Goal: Transaction & Acquisition: Register for event/course

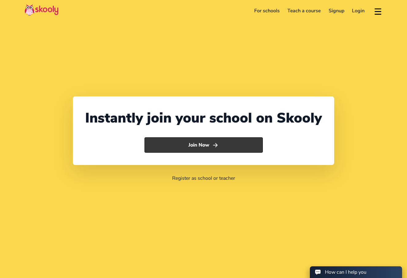
select select "971"
select select "[GEOGRAPHIC_DATA]"
select select "[GEOGRAPHIC_DATA]/[GEOGRAPHIC_DATA]"
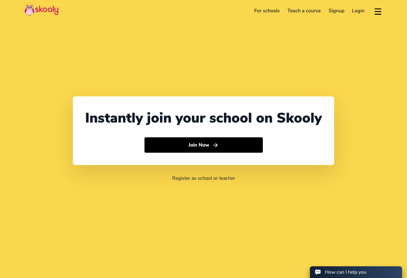
click at [358, 10] on link "Login" at bounding box center [358, 11] width 21 height 10
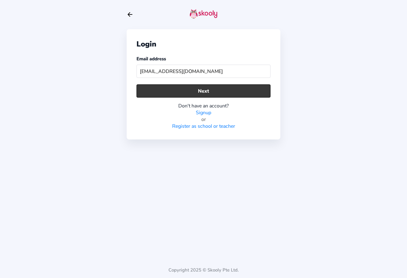
type input "[EMAIL_ADDRESS][DOMAIN_NAME]"
click at [248, 89] on button "Next" at bounding box center [204, 90] width 134 height 13
click at [186, 91] on button "Next" at bounding box center [204, 90] width 134 height 13
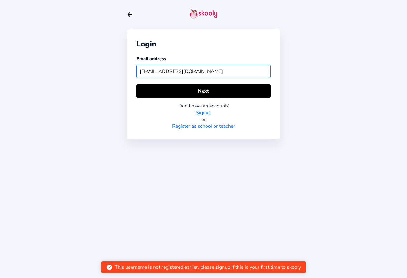
click at [237, 68] on input "[EMAIL_ADDRESS][DOMAIN_NAME]" at bounding box center [204, 71] width 134 height 13
drag, startPoint x: 237, startPoint y: 68, endPoint x: 145, endPoint y: 72, distance: 92.0
click at [145, 72] on input "[EMAIL_ADDRESS][DOMAIN_NAME]" at bounding box center [204, 71] width 134 height 13
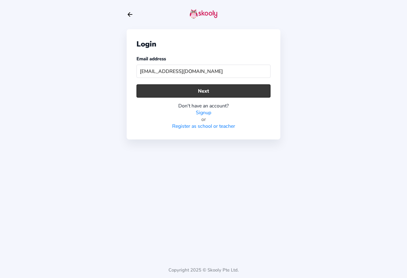
click at [251, 90] on button "Next" at bounding box center [204, 90] width 134 height 13
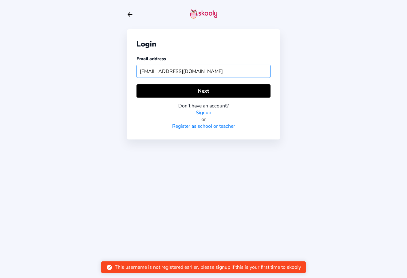
click at [233, 72] on input "[EMAIL_ADDRESS][DOMAIN_NAME]" at bounding box center [204, 71] width 134 height 13
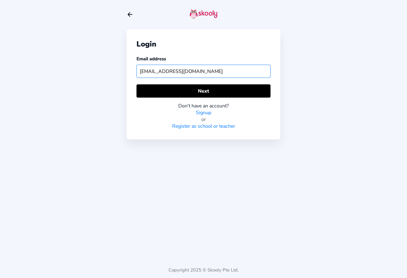
type input "[EMAIL_ADDRESS][DOMAIN_NAME]"
click at [313, 176] on div "Login Email address [EMAIL_ADDRESS][DOMAIN_NAME] Next Don't have an account? Si…" at bounding box center [203, 139] width 407 height 278
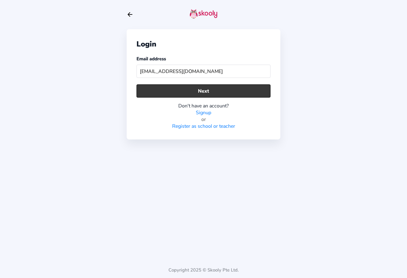
click at [246, 92] on button "Next" at bounding box center [204, 90] width 134 height 13
click at [188, 88] on button "Next" at bounding box center [204, 90] width 134 height 13
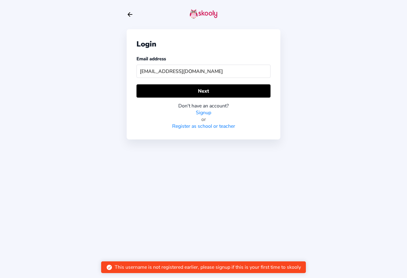
click at [206, 126] on link "Register as school or teacher" at bounding box center [203, 126] width 63 height 7
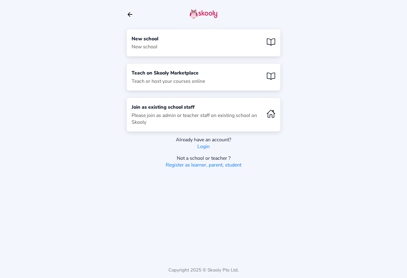
click at [220, 34] on div "New school New school" at bounding box center [204, 42] width 154 height 27
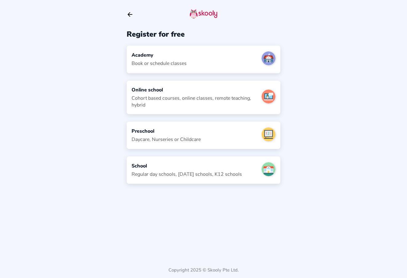
click at [129, 15] on icon "arrow back outline" at bounding box center [130, 15] width 4 height 4
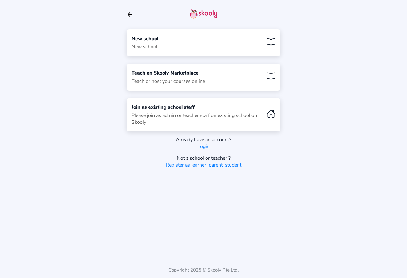
click at [130, 16] on icon "Arrow Back" at bounding box center [130, 14] width 7 height 7
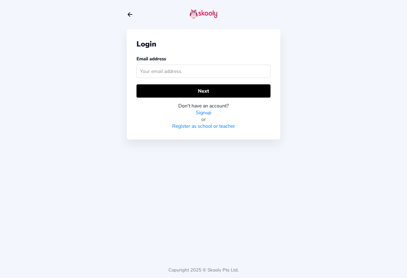
click at [176, 71] on input "text" at bounding box center [204, 71] width 134 height 13
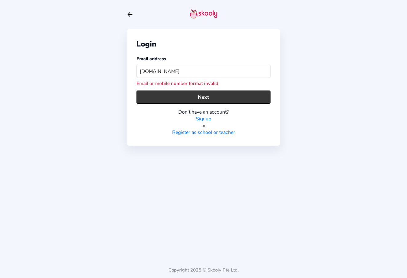
click at [186, 93] on button "Next" at bounding box center [204, 96] width 134 height 13
click at [187, 100] on button "Next" at bounding box center [204, 96] width 134 height 13
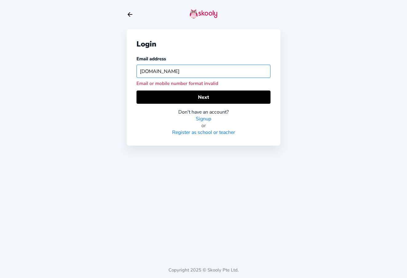
click at [192, 70] on input "[DOMAIN_NAME]" at bounding box center [204, 71] width 134 height 13
type input "l"
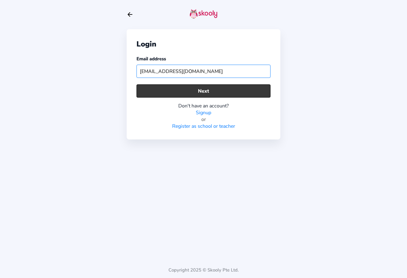
type input "[EMAIL_ADDRESS][DOMAIN_NAME]"
click at [217, 95] on button "Next" at bounding box center [204, 90] width 134 height 13
